Goal: Navigation & Orientation: Find specific page/section

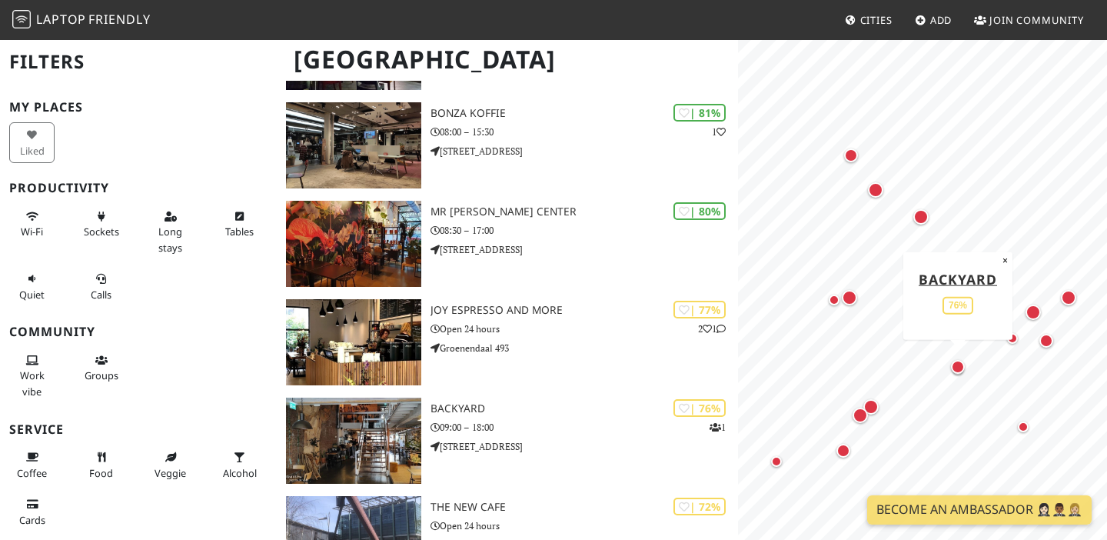
scroll to position [540, 0]
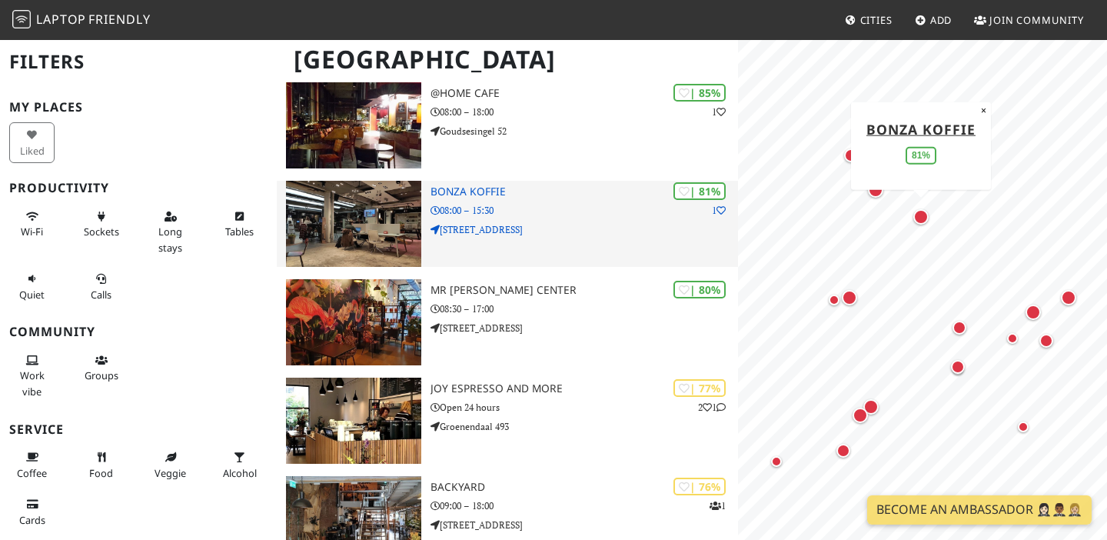
click at [481, 185] on h3 "Bonza koffie" at bounding box center [585, 191] width 308 height 13
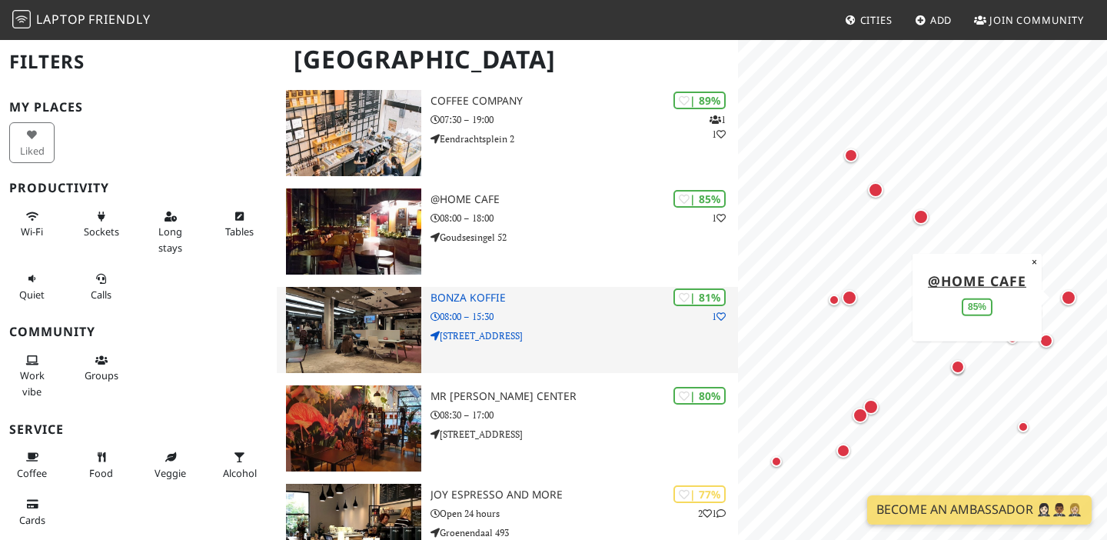
scroll to position [311, 0]
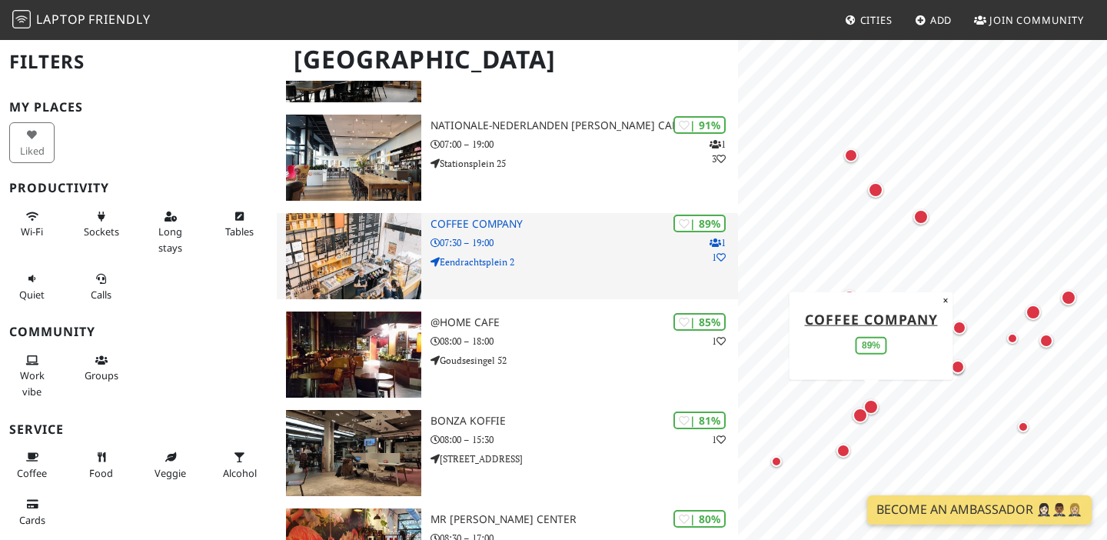
click at [399, 254] on img at bounding box center [353, 256] width 135 height 86
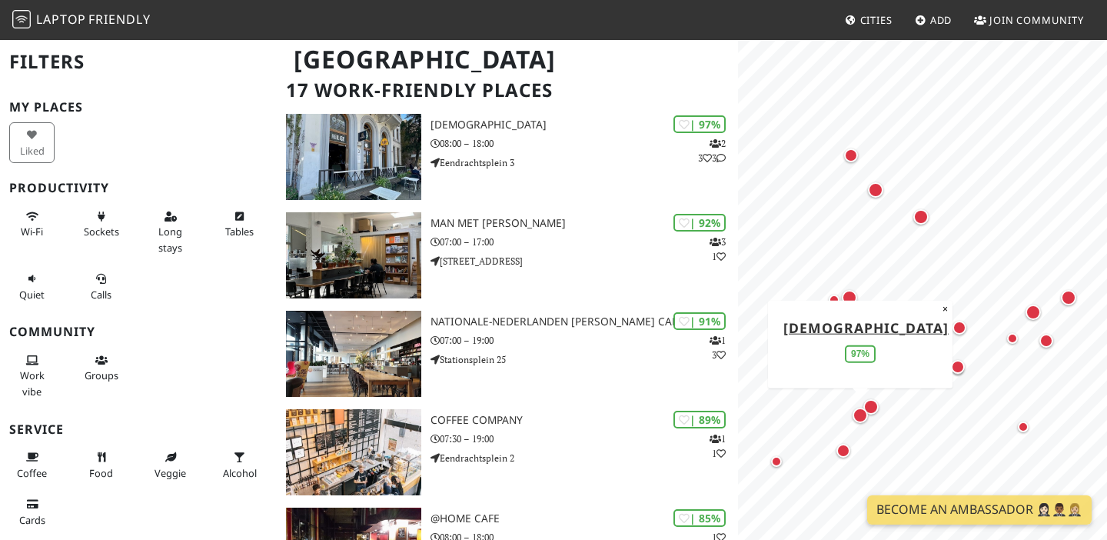
scroll to position [80, 0]
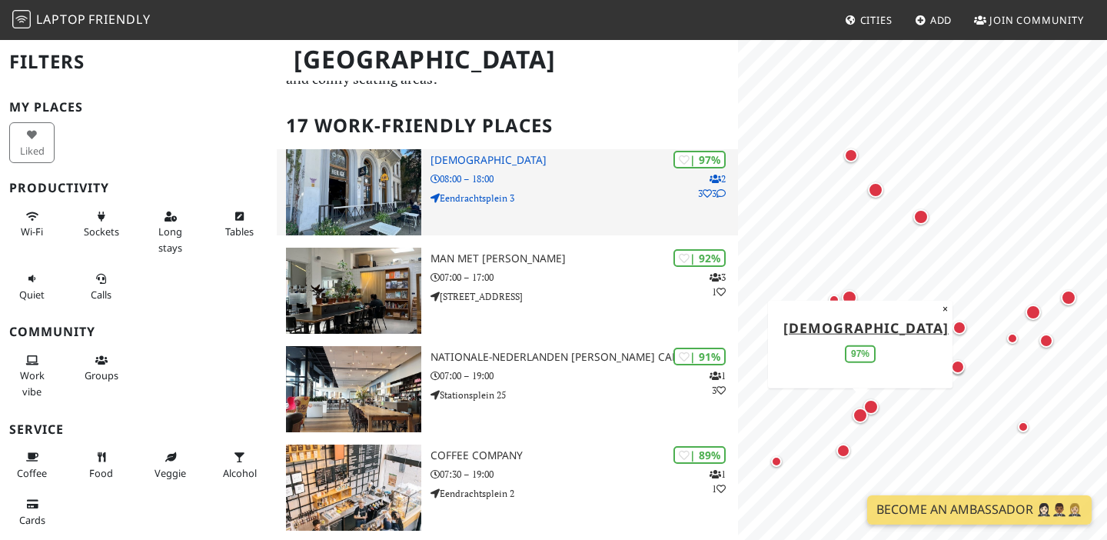
click at [332, 192] on img at bounding box center [353, 192] width 135 height 86
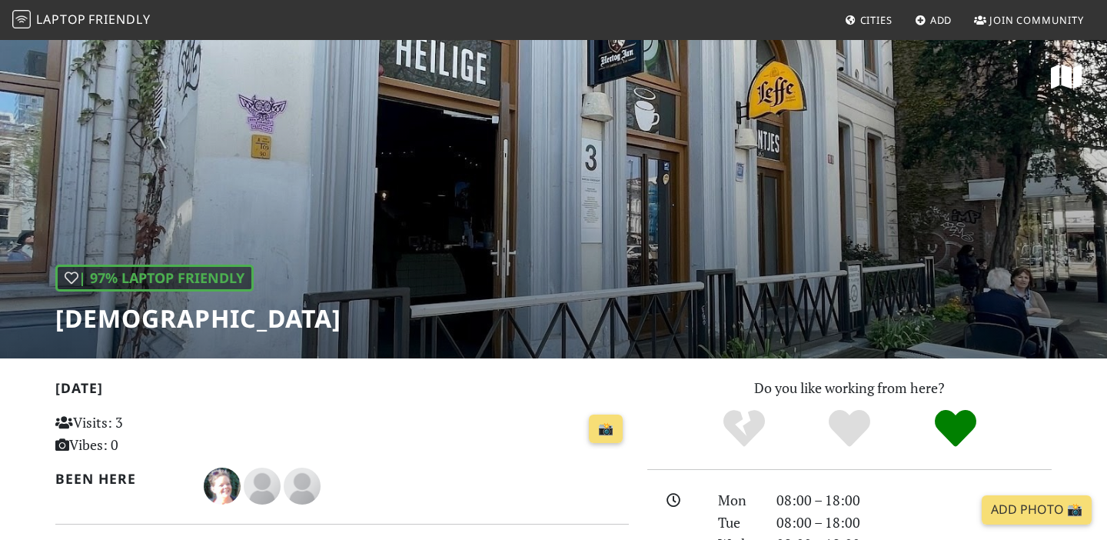
scroll to position [48, 0]
